Goal: Transaction & Acquisition: Download file/media

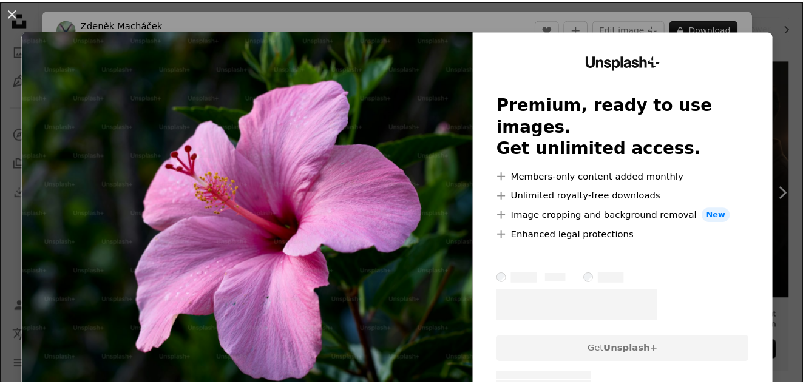
scroll to position [243, 0]
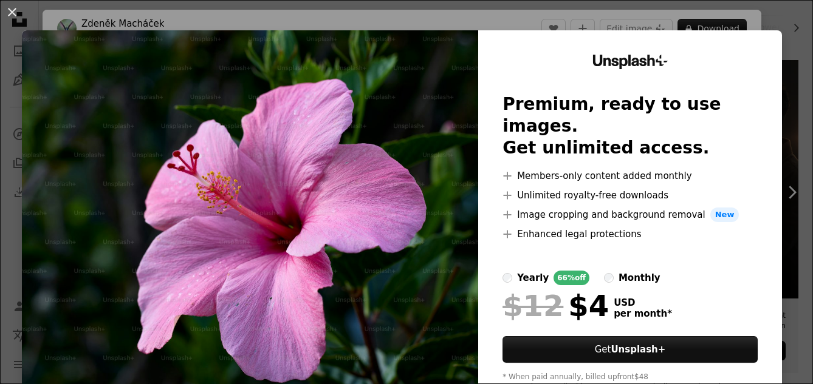
click at [768, 12] on div "An X shape Unsplash+ Premium, ready to use images. Get unlimited access. A plus…" at bounding box center [406, 192] width 813 height 384
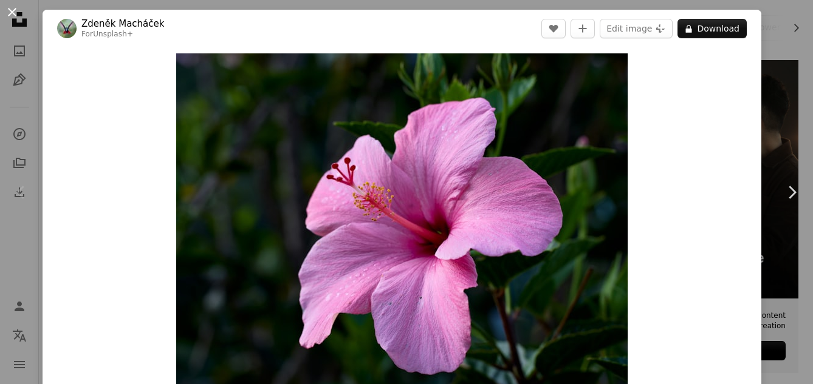
click at [7, 10] on button "An X shape" at bounding box center [12, 12] width 15 height 15
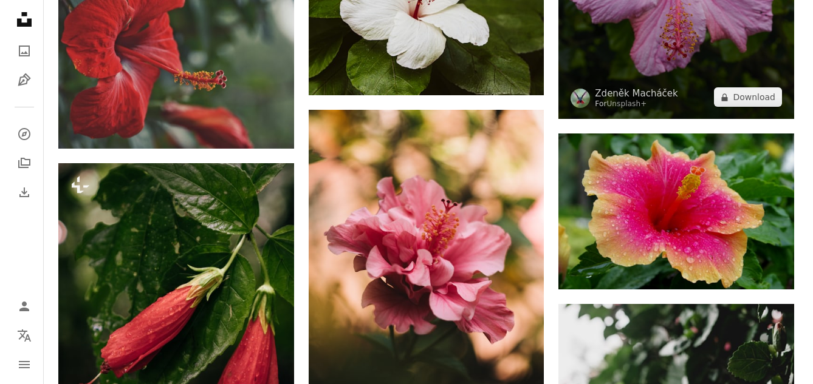
scroll to position [1518, 0]
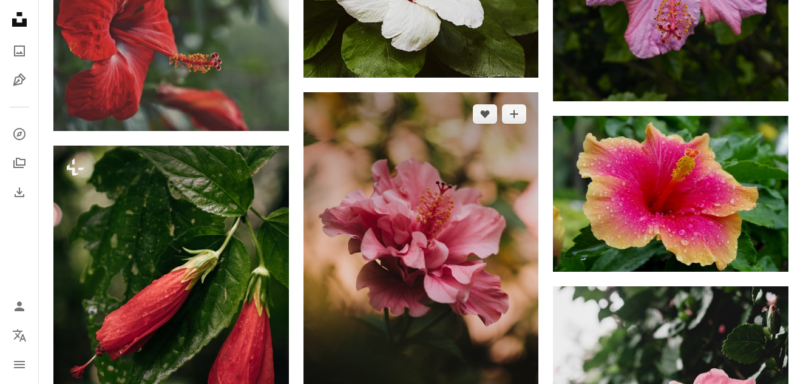
click at [477, 201] on img at bounding box center [422, 268] width 236 height 353
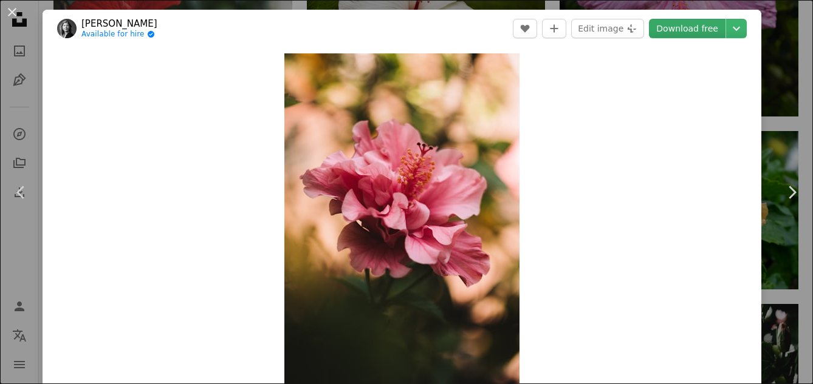
click at [653, 21] on link "Download free" at bounding box center [687, 28] width 77 height 19
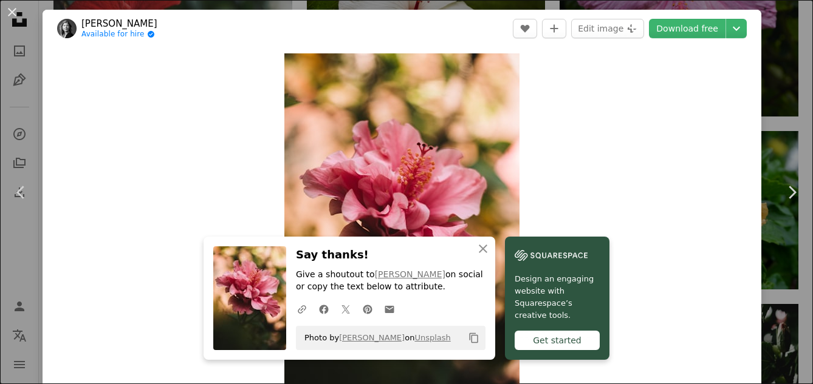
click at [695, 172] on div "Zoom in" at bounding box center [402, 229] width 718 height 365
